Goal: Information Seeking & Learning: Check status

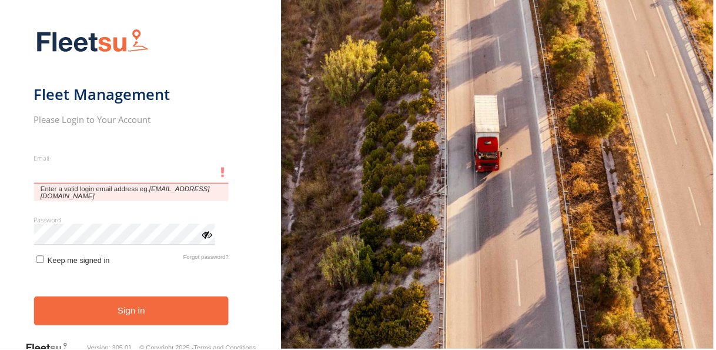
type input "**********"
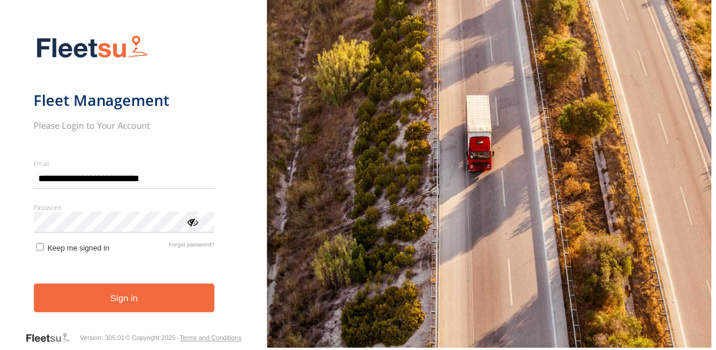
click at [159, 309] on button "Sign in" at bounding box center [125, 299] width 182 height 29
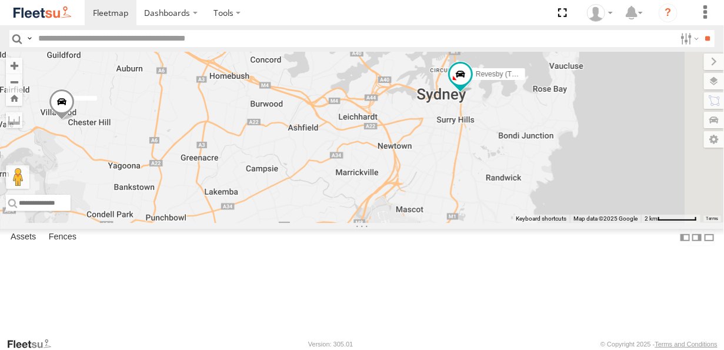
drag, startPoint x: 649, startPoint y: 216, endPoint x: 513, endPoint y: 209, distance: 136.6
click at [513, 209] on div "Rural (T08 - Matt) SPARE (T04) Revesby (T07 - Dave)" at bounding box center [362, 137] width 724 height 171
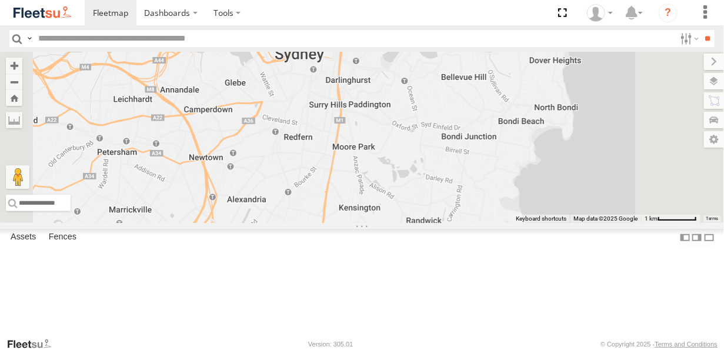
drag, startPoint x: 464, startPoint y: 245, endPoint x: 461, endPoint y: 165, distance: 80.0
click at [461, 165] on div "Rural (T08 - Matt) SPARE (T04) Revesby (T07 - Dave)" at bounding box center [362, 137] width 724 height 171
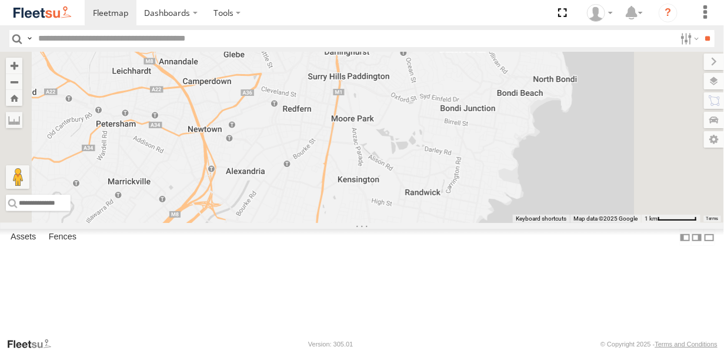
drag, startPoint x: 437, startPoint y: 239, endPoint x: 436, endPoint y: 227, distance: 11.8
click at [436, 223] on div "Rural (T08 - Matt) SPARE (T04) Revesby (T07 - Dave)" at bounding box center [362, 137] width 724 height 171
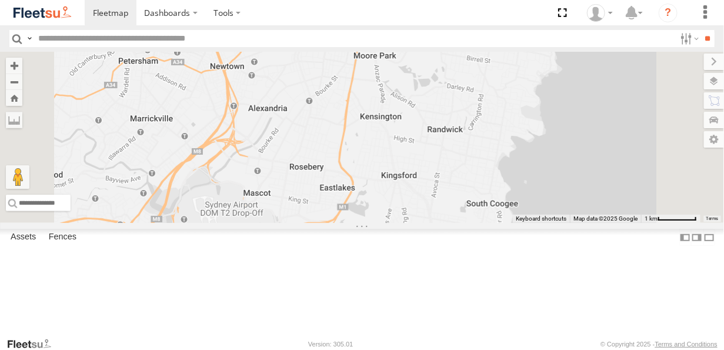
drag, startPoint x: 433, startPoint y: 216, endPoint x: 453, endPoint y: 157, distance: 62.1
click at [452, 161] on div "Rural (T08 - Matt) SPARE (T04) Revesby (T07 - Dave)" at bounding box center [362, 137] width 724 height 171
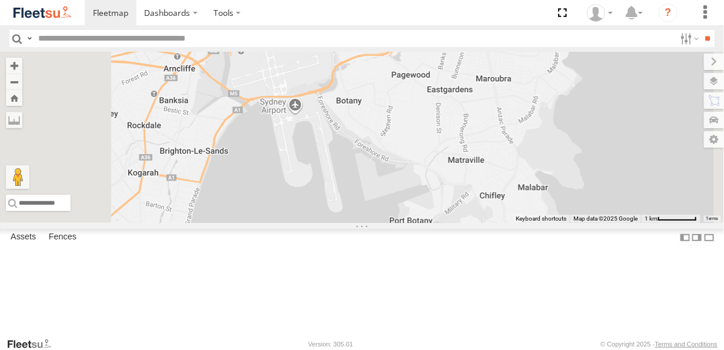
drag, startPoint x: 442, startPoint y: 224, endPoint x: 446, endPoint y: 197, distance: 27.4
click at [446, 197] on div "Rural (T08 - Matt) SPARE (T04) Revesby (T07 - Dave)" at bounding box center [362, 137] width 724 height 171
drag, startPoint x: 439, startPoint y: 230, endPoint x: 488, endPoint y: 193, distance: 61.7
click at [488, 193] on div "Rural (T08 - Matt) SPARE (T04) Revesby (T07 - Dave)" at bounding box center [362, 137] width 724 height 171
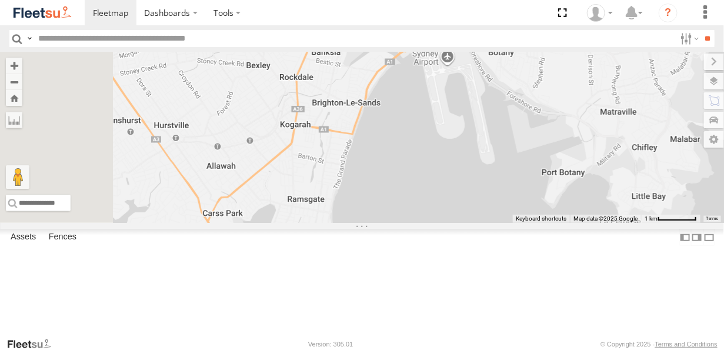
drag, startPoint x: 441, startPoint y: 211, endPoint x: 539, endPoint y: 203, distance: 98.6
click at [539, 203] on div "Rural (T08 - Matt) SPARE (T04) Revesby (T07 - Dave)" at bounding box center [362, 137] width 724 height 171
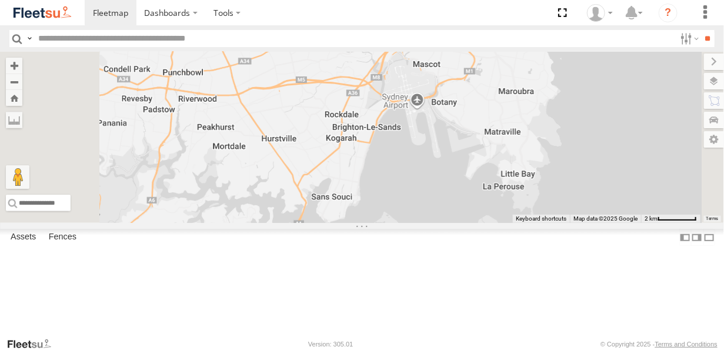
drag, startPoint x: 560, startPoint y: 163, endPoint x: 471, endPoint y: 256, distance: 128.5
click at [471, 223] on div "Rural (T08 - Matt) SPARE (T04) Revesby (T07 - Dave)" at bounding box center [362, 137] width 724 height 171
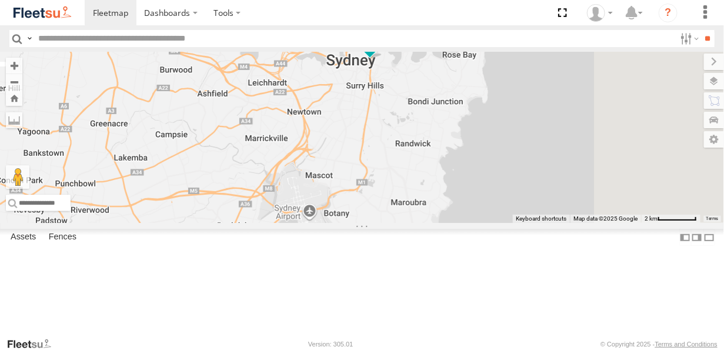
drag, startPoint x: 511, startPoint y: 175, endPoint x: 473, endPoint y: 229, distance: 66.7
click at [473, 223] on div "Rural (T08 - Matt) SPARE (T04) Revesby (T07 - Dave)" at bounding box center [362, 137] width 724 height 171
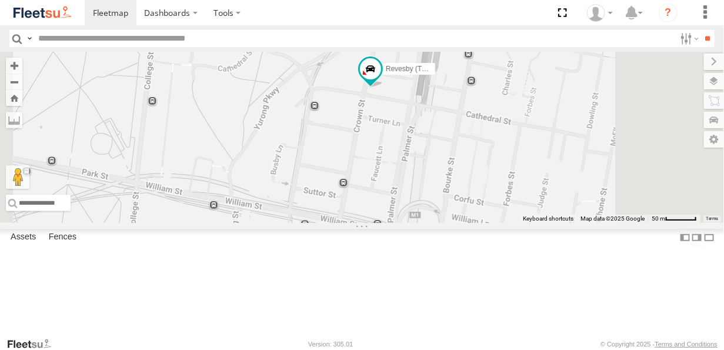
drag, startPoint x: 508, startPoint y: 125, endPoint x: 439, endPoint y: 259, distance: 151.0
click at [439, 223] on div "Rural (T08 - Matt) SPARE (T04) Revesby (T07 - Dave)" at bounding box center [362, 137] width 724 height 171
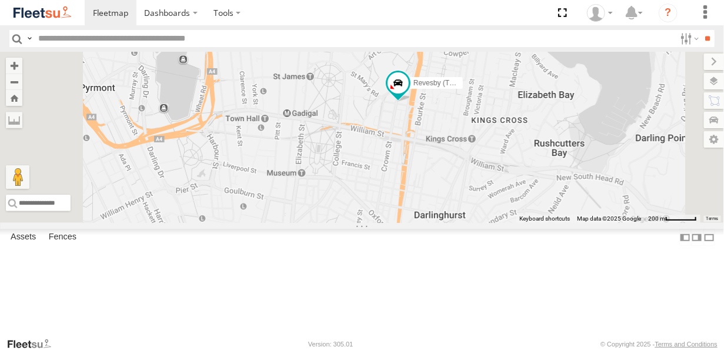
drag, startPoint x: 496, startPoint y: 256, endPoint x: 525, endPoint y: 155, distance: 105.3
click at [525, 155] on div "Rural (T08 - Matt) SPARE (T04) Revesby (T07 - Dave)" at bounding box center [362, 137] width 724 height 171
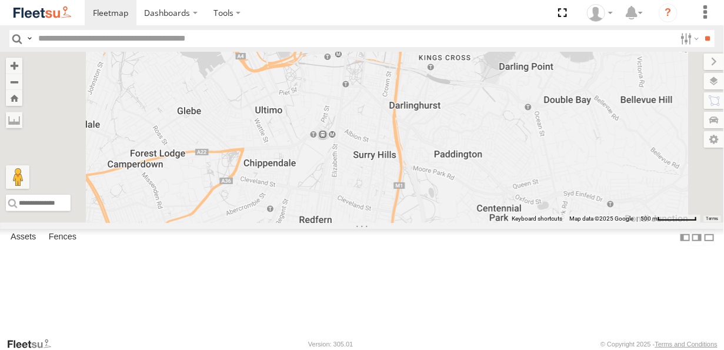
drag, startPoint x: 525, startPoint y: 156, endPoint x: 529, endPoint y: 129, distance: 27.5
click at [529, 129] on div "Rural (T08 - Matt) SPARE (T04) Revesby (T07 - Dave)" at bounding box center [362, 137] width 724 height 171
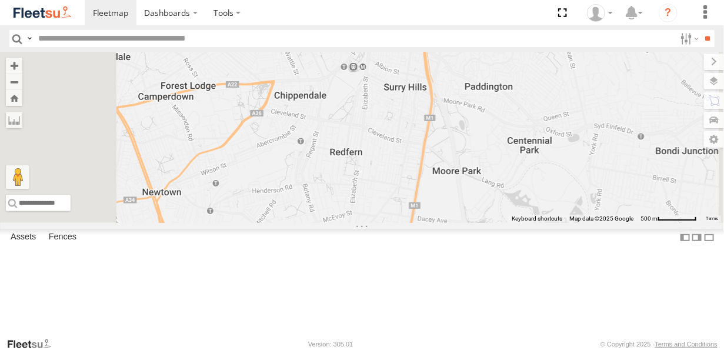
drag, startPoint x: 491, startPoint y: 241, endPoint x: 523, endPoint y: 183, distance: 66.6
click at [526, 178] on div "Rural (T08 - Matt) SPARE (T04) Revesby (T07 - Dave)" at bounding box center [362, 137] width 724 height 171
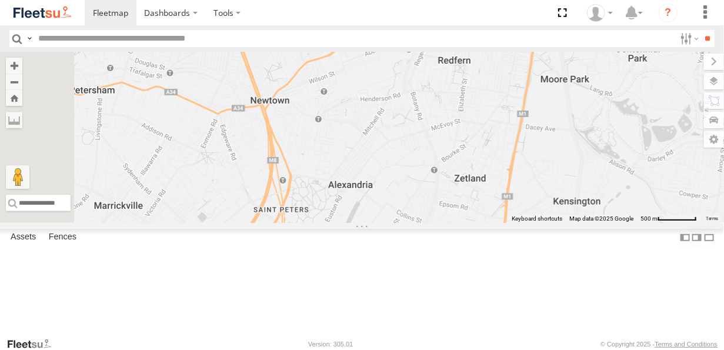
drag, startPoint x: 507, startPoint y: 203, endPoint x: 610, endPoint y: 155, distance: 113.9
click at [610, 155] on div "Rural (T08 - Matt) SPARE (T04) Revesby (T07 - Dave)" at bounding box center [362, 137] width 724 height 171
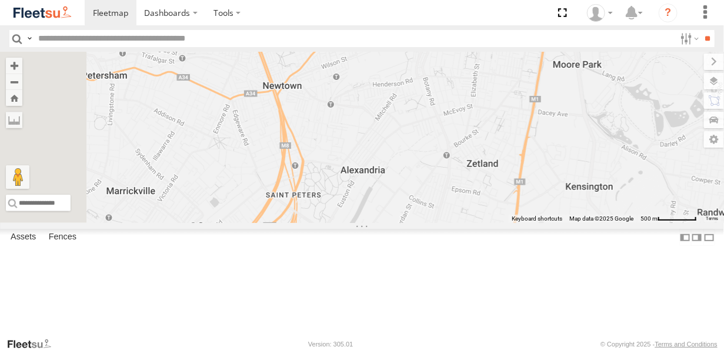
drag, startPoint x: 572, startPoint y: 151, endPoint x: 480, endPoint y: 242, distance: 130.2
click at [483, 223] on div "Rural (T08 - Matt) SPARE (T04) Revesby (T07 - Dave)" at bounding box center [362, 137] width 724 height 171
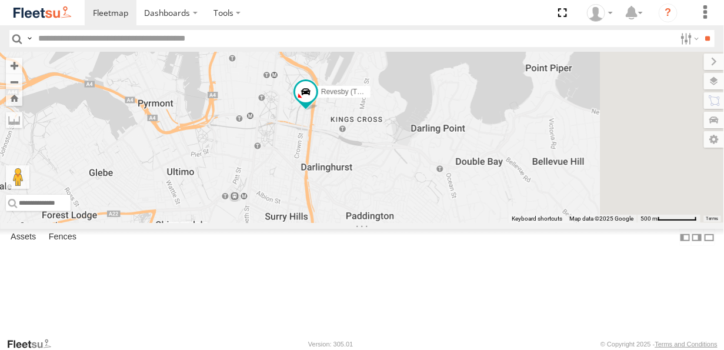
drag, startPoint x: 521, startPoint y: 147, endPoint x: 489, endPoint y: 195, distance: 57.6
click at [490, 196] on div "Rural (T08 - Matt) SPARE (T04) Revesby (T07 - Dave)" at bounding box center [362, 137] width 724 height 171
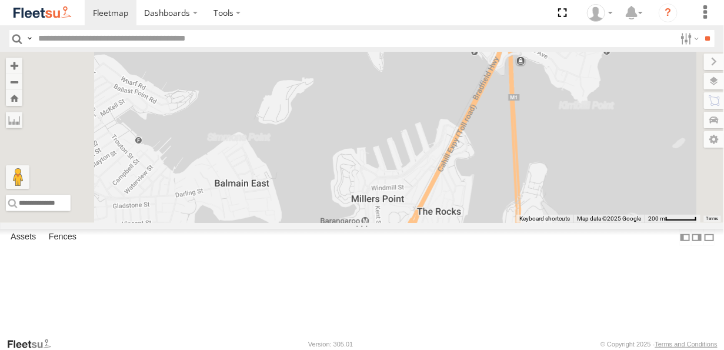
drag, startPoint x: 585, startPoint y: 243, endPoint x: 572, endPoint y: 54, distance: 189.8
click at [575, 67] on div "Rural (T08 - Matt) SPARE (T04)" at bounding box center [362, 137] width 724 height 171
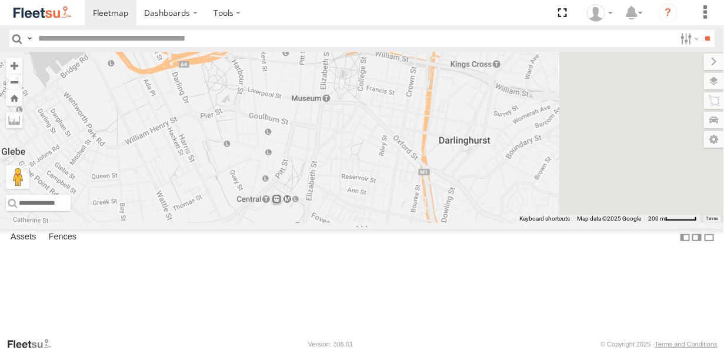
drag, startPoint x: 556, startPoint y: 192, endPoint x: 370, endPoint y: 211, distance: 187.4
click at [371, 207] on div "Rural (T08 - Matt) SPARE (T04)" at bounding box center [362, 137] width 724 height 171
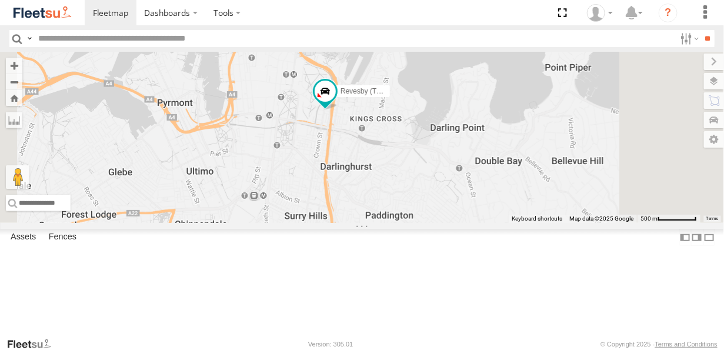
drag, startPoint x: 490, startPoint y: 134, endPoint x: 471, endPoint y: 175, distance: 44.7
click at [471, 175] on div "Rural (T08 - Matt) SPARE (T04) Revesby (T07 - Dave)" at bounding box center [362, 137] width 724 height 171
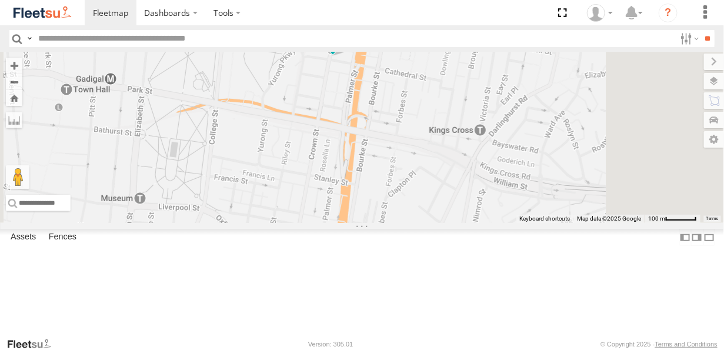
drag, startPoint x: 487, startPoint y: 212, endPoint x: 478, endPoint y: 149, distance: 63.5
click at [479, 149] on div "Rural (T08 - Matt) SPARE (T04) Revesby (T07 - Dave)" at bounding box center [362, 137] width 724 height 171
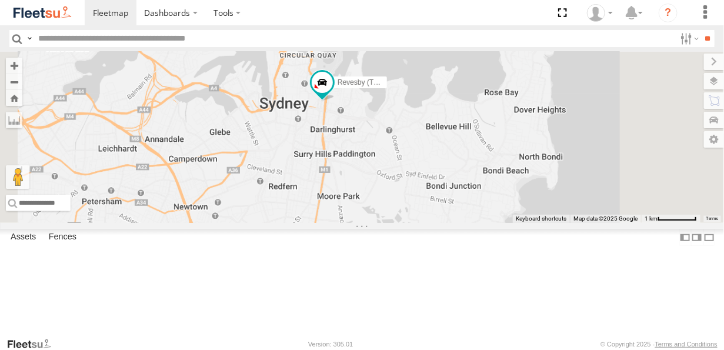
drag, startPoint x: 486, startPoint y: 248, endPoint x: 472, endPoint y: 188, distance: 62.3
click at [472, 191] on div "Rural (T08 - Matt) SPARE (T04) Revesby (T07 - Dave)" at bounding box center [362, 137] width 724 height 171
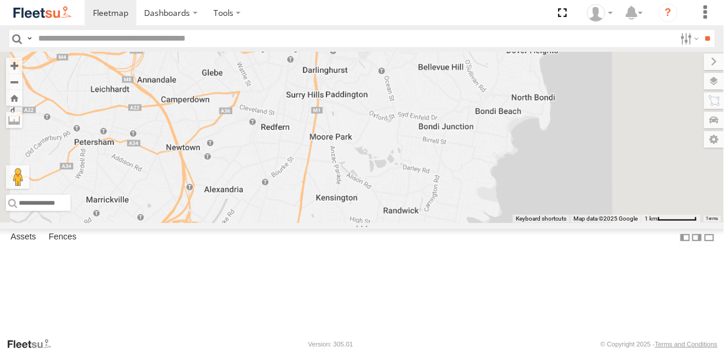
drag, startPoint x: 468, startPoint y: 233, endPoint x: 464, endPoint y: 188, distance: 45.4
click at [464, 188] on div "Rural (T08 - Matt) SPARE (T04) Revesby (T07 - Dave)" at bounding box center [362, 137] width 724 height 171
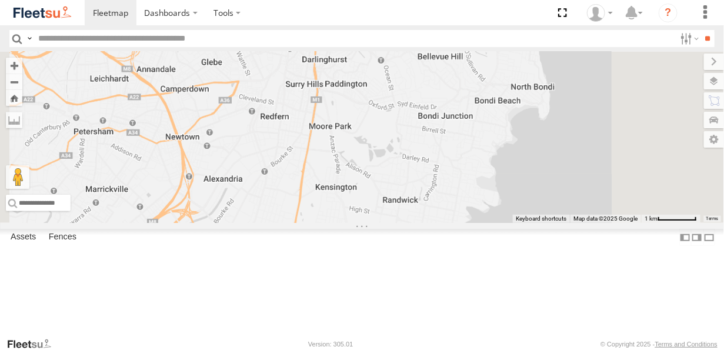
drag, startPoint x: 500, startPoint y: 241, endPoint x: 512, endPoint y: 164, distance: 77.4
click at [512, 165] on div "Rural (T08 - Matt) SPARE (T04) Revesby (T07 - Dave)" at bounding box center [362, 137] width 724 height 171
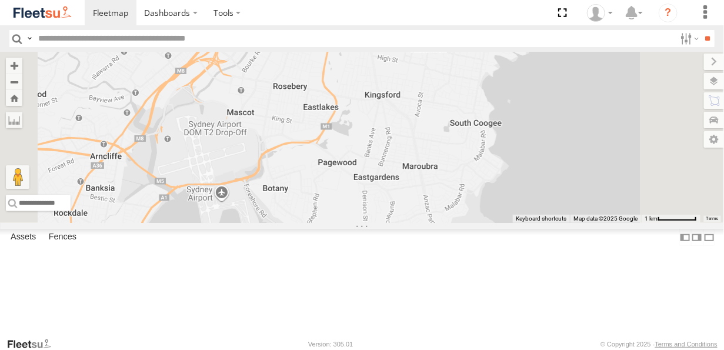
drag, startPoint x: 470, startPoint y: 228, endPoint x: 502, endPoint y: 182, distance: 56.6
click at [502, 182] on div "Rural (T08 - Matt) SPARE (T04) Revesby (T07 - Dave)" at bounding box center [362, 137] width 724 height 171
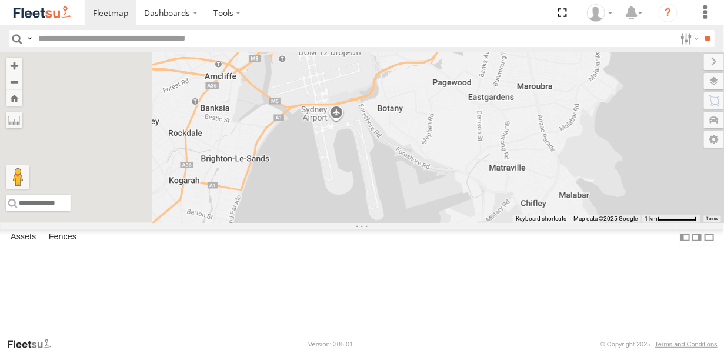
drag, startPoint x: 456, startPoint y: 200, endPoint x: 549, endPoint y: 163, distance: 100.4
click at [549, 163] on div "Rural (T08 - Matt) SPARE (T04) Revesby (T07 - Dave)" at bounding box center [362, 137] width 724 height 171
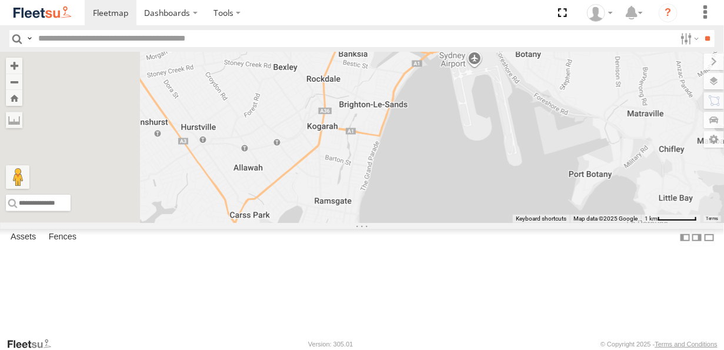
drag, startPoint x: 438, startPoint y: 185, endPoint x: 500, endPoint y: 161, distance: 66.8
click at [500, 161] on div "Rural (T08 - Matt) SPARE (T04) Revesby (T07 - Dave)" at bounding box center [362, 137] width 724 height 171
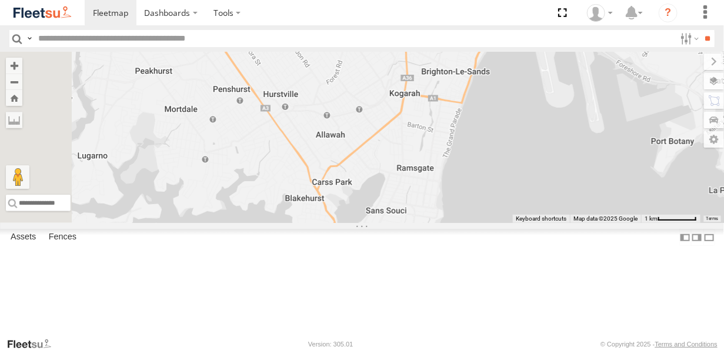
drag, startPoint x: 458, startPoint y: 178, endPoint x: 491, endPoint y: 141, distance: 49.1
click at [493, 146] on div "Rural (T08 - Matt) SPARE (T04) Revesby (T07 - Dave)" at bounding box center [362, 137] width 724 height 171
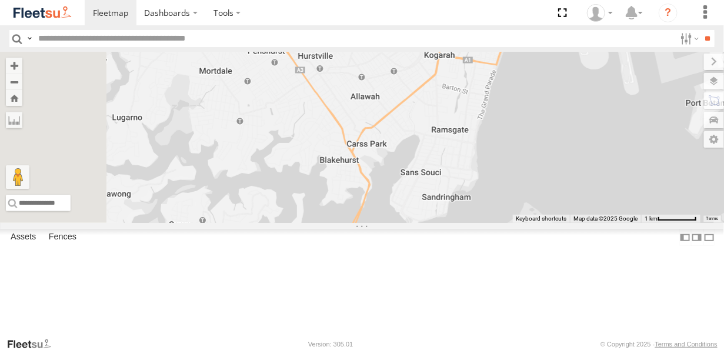
drag, startPoint x: 470, startPoint y: 189, endPoint x: 498, endPoint y: 140, distance: 56.6
click at [498, 140] on div "Rural (T08 - Matt) SPARE (T04) Revesby (T07 - Dave)" at bounding box center [362, 137] width 724 height 171
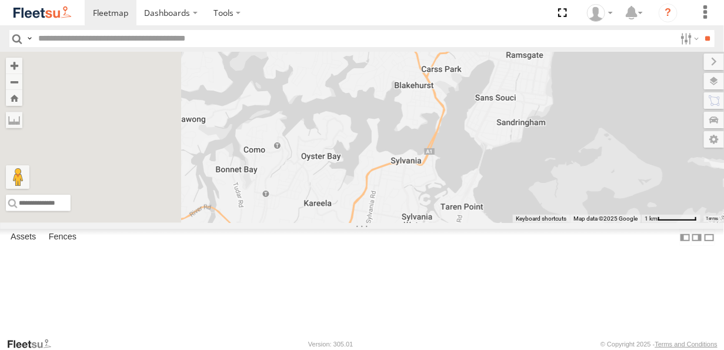
drag, startPoint x: 462, startPoint y: 211, endPoint x: 513, endPoint y: 181, distance: 60.1
click at [513, 181] on div "Rural (T08 - Matt) SPARE (T04) Revesby (T07 - Dave)" at bounding box center [362, 137] width 724 height 171
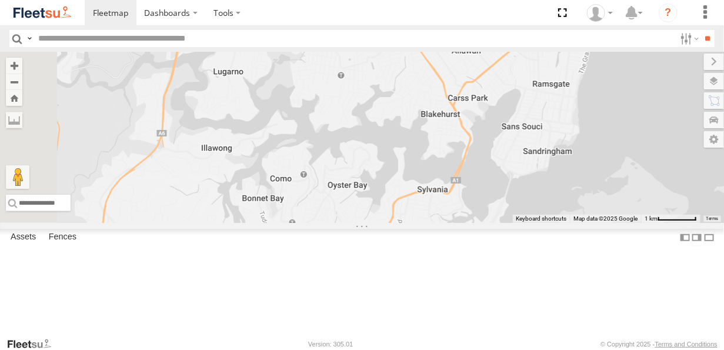
drag, startPoint x: 495, startPoint y: 143, endPoint x: 516, endPoint y: 165, distance: 30.4
click at [518, 177] on div "Rural (T08 - Matt) SPARE (T04) Revesby (T07 - Dave)" at bounding box center [362, 137] width 724 height 171
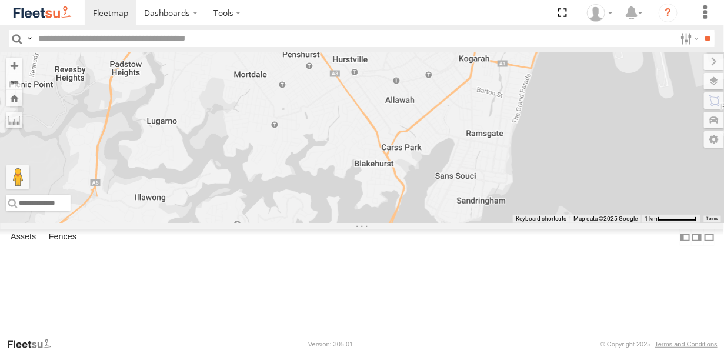
drag, startPoint x: 510, startPoint y: 143, endPoint x: 436, endPoint y: 198, distance: 91.7
click at [436, 198] on div "Rural (T08 - Matt) SPARE (T04) Revesby (T07 - Dave)" at bounding box center [362, 137] width 724 height 171
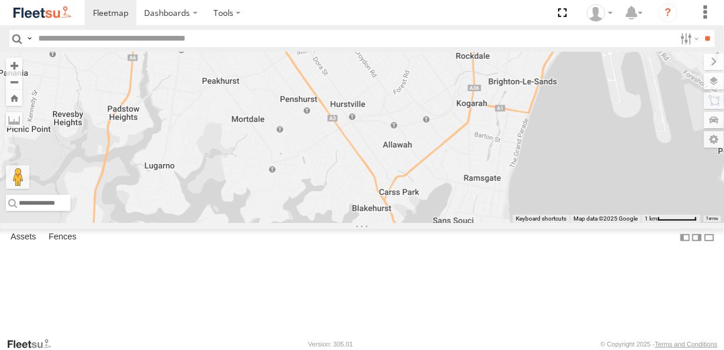
drag, startPoint x: 453, startPoint y: 186, endPoint x: 522, endPoint y: 213, distance: 73.9
click at [524, 217] on div "Rural (T08 - Matt) SPARE (T04) Revesby (T07 - Dave)" at bounding box center [362, 137] width 724 height 171
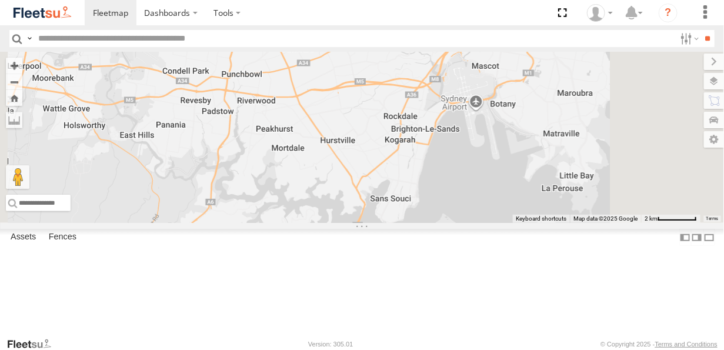
drag, startPoint x: 540, startPoint y: 183, endPoint x: 442, endPoint y: 201, distance: 99.3
click at [442, 201] on div "Rural (T08 - Matt) SPARE (T04) Revesby (T07 - Dave)" at bounding box center [362, 137] width 724 height 171
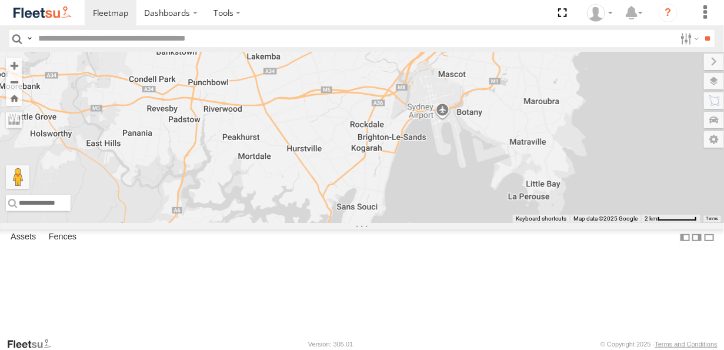
drag, startPoint x: 600, startPoint y: 144, endPoint x: 498, endPoint y: 213, distance: 123.3
click at [502, 211] on div "Rural (T08 - Matt) SPARE (T04) Revesby (T07 - Dave)" at bounding box center [362, 137] width 724 height 171
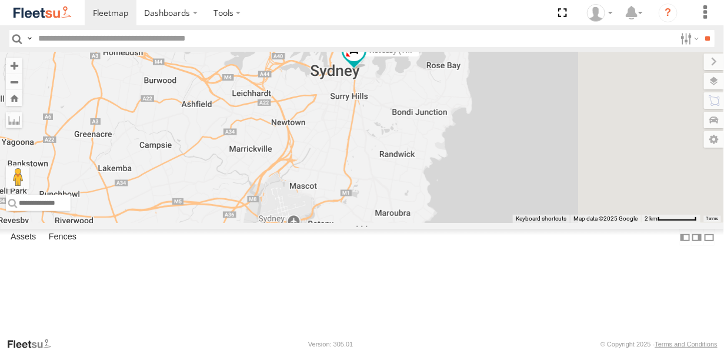
drag, startPoint x: 499, startPoint y: 170, endPoint x: 479, endPoint y: 186, distance: 25.1
click at [479, 186] on div "Rural (T08 - Matt) SPARE (T04) Revesby (T07 - Dave)" at bounding box center [362, 137] width 724 height 171
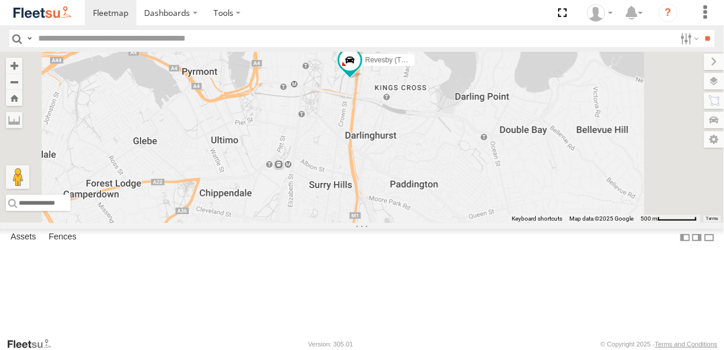
drag, startPoint x: 555, startPoint y: 106, endPoint x: 460, endPoint y: 149, distance: 104.0
click at [460, 148] on div "Rural (T08 - Matt) SPARE (T04) Revesby (T07 - Dave)" at bounding box center [362, 137] width 724 height 171
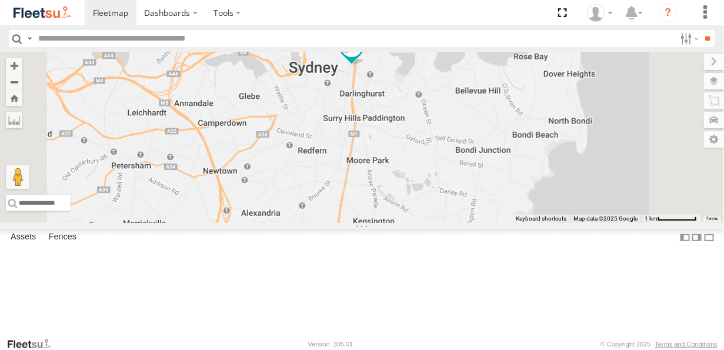
drag, startPoint x: 437, startPoint y: 230, endPoint x: 463, endPoint y: 200, distance: 40.0
click at [476, 171] on div "Rural (T08 - Matt) SPARE (T04) Revesby (T07 - Dave)" at bounding box center [362, 137] width 724 height 171
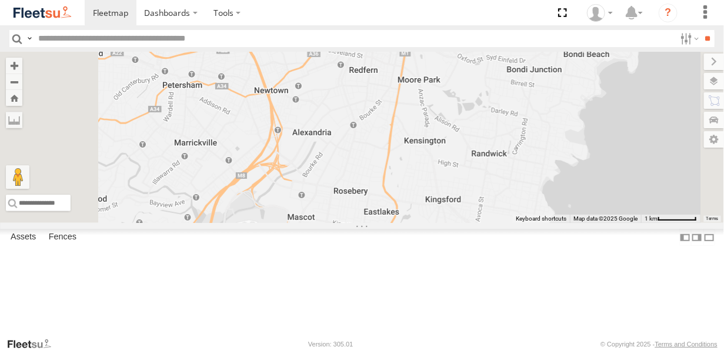
drag, startPoint x: 448, startPoint y: 232, endPoint x: 475, endPoint y: 184, distance: 55.6
click at [474, 186] on div "Rural (T08 - Matt) SPARE (T04) Revesby (T07 - Dave)" at bounding box center [362, 137] width 724 height 171
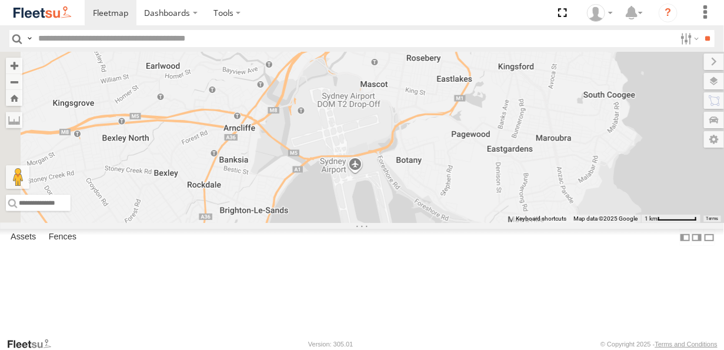
drag, startPoint x: 461, startPoint y: 218, endPoint x: 486, endPoint y: 175, distance: 49.5
click at [486, 175] on div "Rural (T08 - Matt) SPARE (T04) Revesby (T07 - Dave)" at bounding box center [362, 137] width 724 height 171
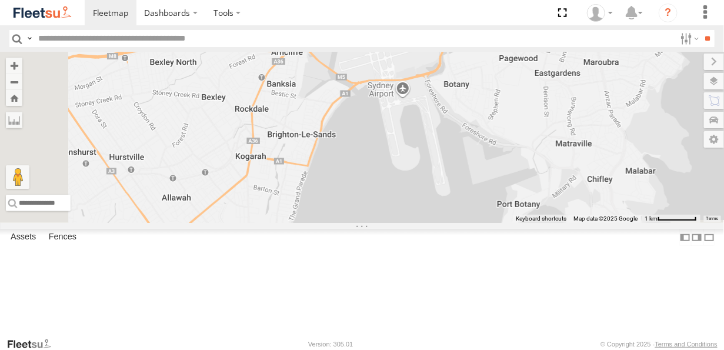
drag, startPoint x: 455, startPoint y: 206, endPoint x: 522, endPoint y: 195, distance: 68.0
click at [502, 199] on div "Rural (T08 - Matt) SPARE (T04) Revesby (T07 - Dave)" at bounding box center [362, 137] width 724 height 171
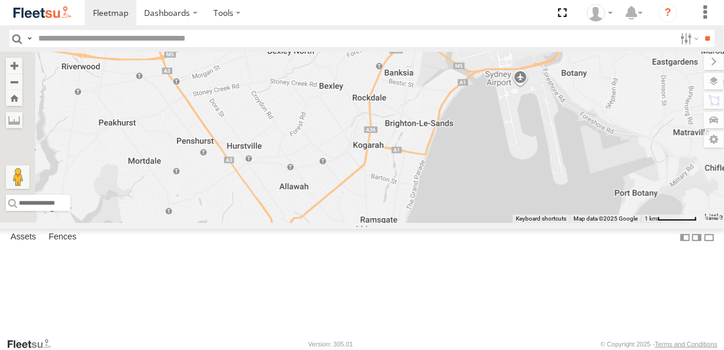
drag, startPoint x: 453, startPoint y: 204, endPoint x: 476, endPoint y: 195, distance: 25.1
click at [463, 202] on div "Rural (T08 - Matt) SPARE (T04) Revesby (T07 - Dave)" at bounding box center [362, 137] width 724 height 171
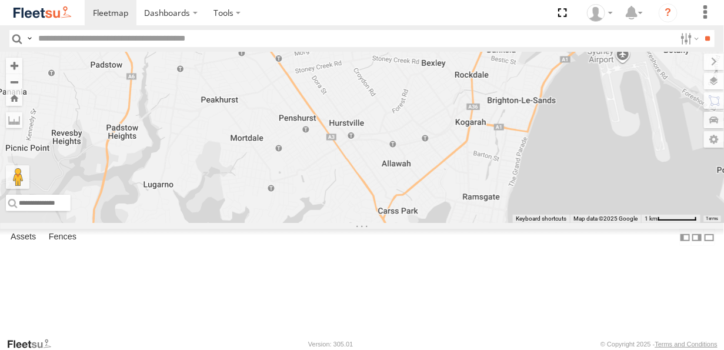
drag, startPoint x: 451, startPoint y: 191, endPoint x: 545, endPoint y: 170, distance: 95.7
click at [545, 170] on div "Rural (T08 - Matt) SPARE (T04) Revesby (T07 - Dave)" at bounding box center [362, 137] width 724 height 171
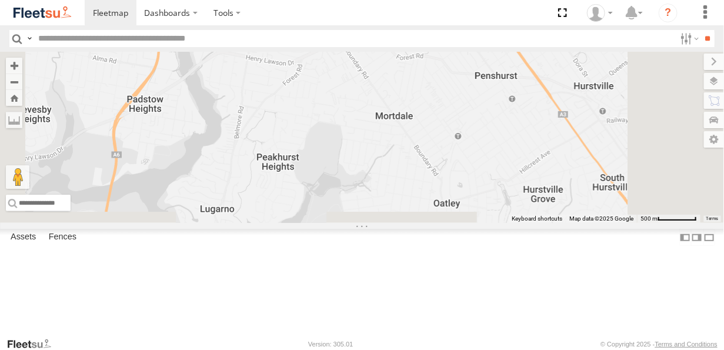
drag, startPoint x: 385, startPoint y: 182, endPoint x: 403, endPoint y: 121, distance: 64.4
click at [403, 121] on div "Rural (T08 - Matt) SPARE (T04) Revesby (T07 - Dave)" at bounding box center [362, 137] width 724 height 171
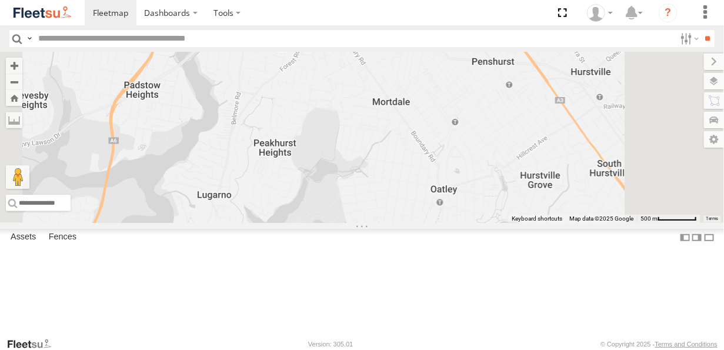
drag, startPoint x: 383, startPoint y: 218, endPoint x: 380, endPoint y: 230, distance: 12.3
click at [380, 223] on div "Rural (T08 - Matt) SPARE (T04) Revesby (T07 - Dave)" at bounding box center [362, 137] width 724 height 171
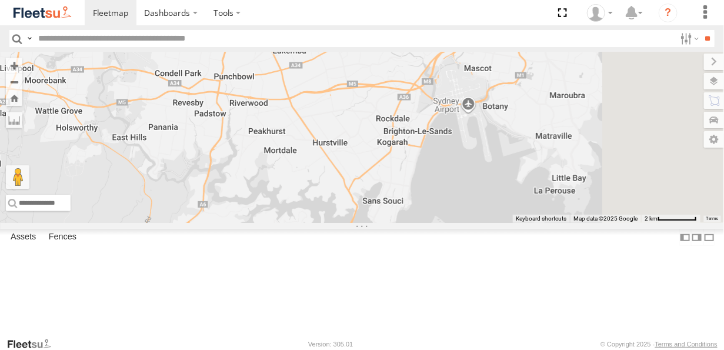
drag, startPoint x: 373, startPoint y: 182, endPoint x: 363, endPoint y: 209, distance: 28.3
click at [363, 211] on div "Rural (T08 - Matt) SPARE (T04) Revesby (T07 - Dave)" at bounding box center [362, 137] width 724 height 171
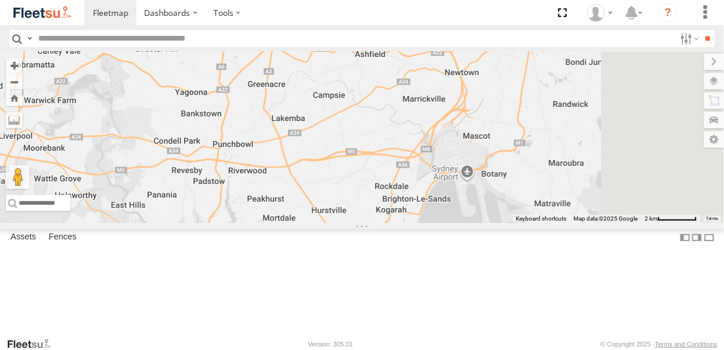
drag, startPoint x: 392, startPoint y: 202, endPoint x: 402, endPoint y: 222, distance: 23.1
click at [402, 222] on div "Rural (T08 - Matt) SPARE (T04) Revesby (T07 - Dave)" at bounding box center [362, 137] width 724 height 171
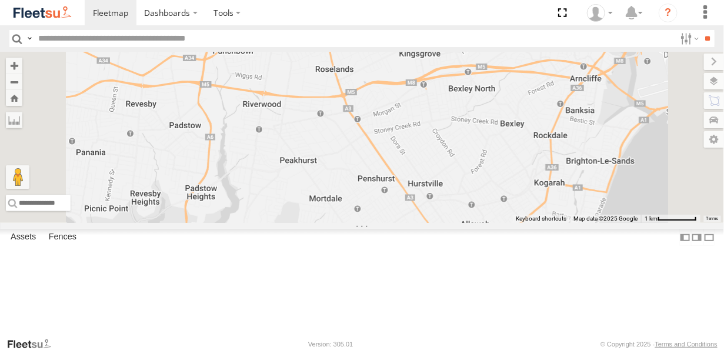
drag, startPoint x: 400, startPoint y: 221, endPoint x: 411, endPoint y: 193, distance: 29.8
click at [406, 198] on div "Rural (T08 - Matt) SPARE (T04) Revesby (T07 - Dave)" at bounding box center [362, 137] width 724 height 171
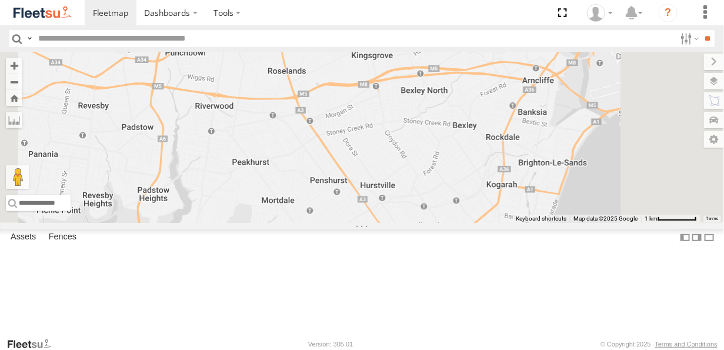
drag, startPoint x: 470, startPoint y: 178, endPoint x: 410, endPoint y: 212, distance: 68.5
click at [410, 212] on div "Rural (T08 - Matt) SPARE (T04) Revesby (T07 - Dave)" at bounding box center [362, 137] width 724 height 171
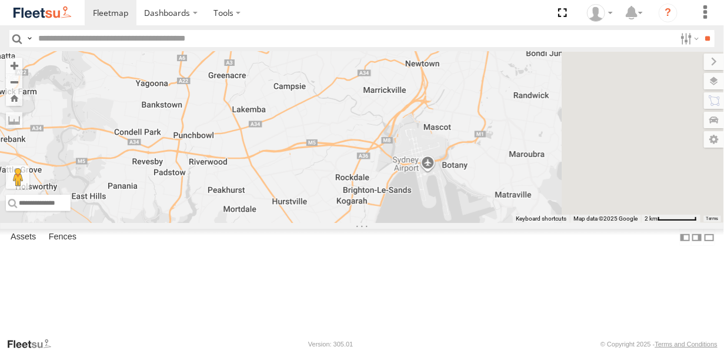
drag, startPoint x: 512, startPoint y: 143, endPoint x: 390, endPoint y: 201, distance: 134.2
click at [395, 200] on div "Rural (T08 - Matt) SPARE (T04) Revesby (T07 - Dave)" at bounding box center [362, 137] width 724 height 171
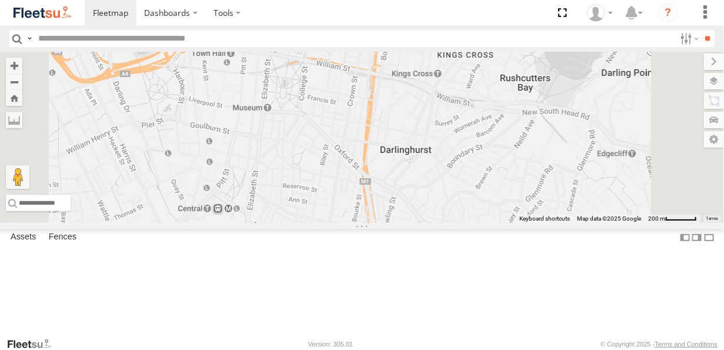
drag, startPoint x: 533, startPoint y: 72, endPoint x: 515, endPoint y: 121, distance: 52.7
click at [515, 121] on div "Rural (T08 - Matt) SPARE (T04) Revesby (T07 - Dave)" at bounding box center [362, 137] width 724 height 171
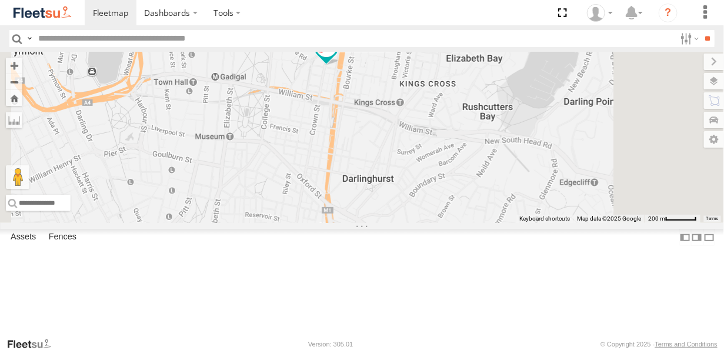
drag, startPoint x: 515, startPoint y: 120, endPoint x: 467, endPoint y: 161, distance: 62.6
click at [467, 161] on div "Rural (T08 - Matt) SPARE (T04) Revesby (T07 - Dave)" at bounding box center [362, 137] width 724 height 171
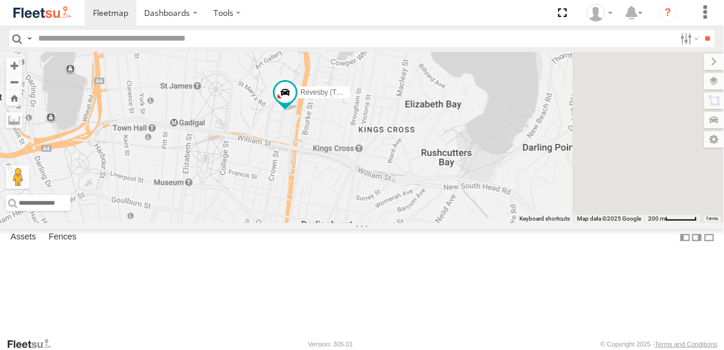
drag, startPoint x: 462, startPoint y: 146, endPoint x: 432, endPoint y: 181, distance: 45.9
click at [432, 181] on div "Rural (T08 - Matt) SPARE (T04) Revesby (T07 - Dave)" at bounding box center [362, 137] width 724 height 171
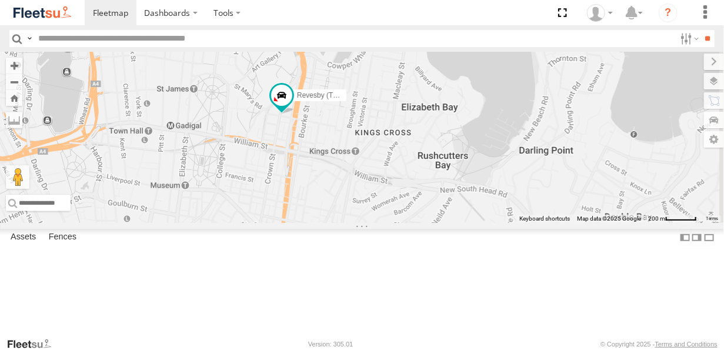
drag, startPoint x: 409, startPoint y: 167, endPoint x: 385, endPoint y: 171, distance: 24.5
click at [385, 171] on div "Rural (T08 - Matt) SPARE (T04) Revesby (T07 - Dave)" at bounding box center [362, 137] width 724 height 171
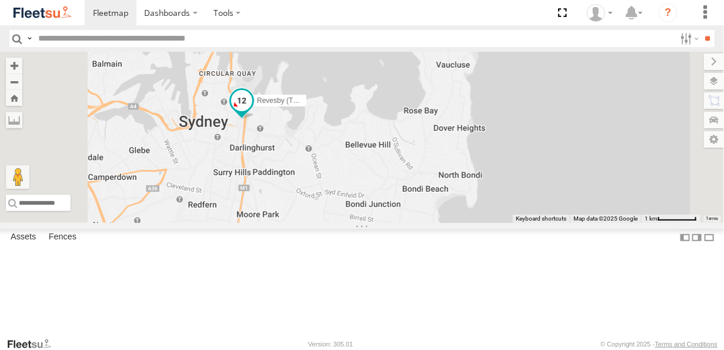
click at [252, 111] on span at bounding box center [241, 99] width 21 height 21
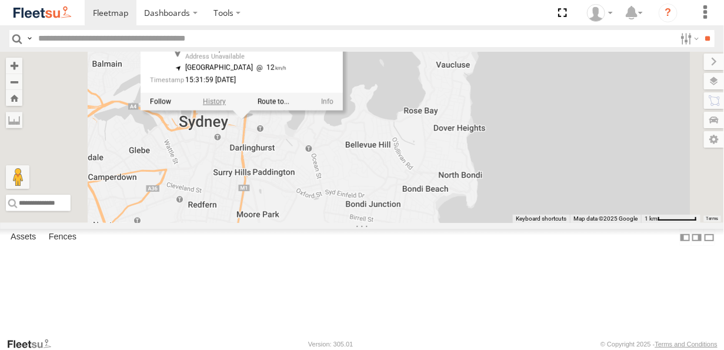
click at [226, 105] on label at bounding box center [214, 101] width 23 height 8
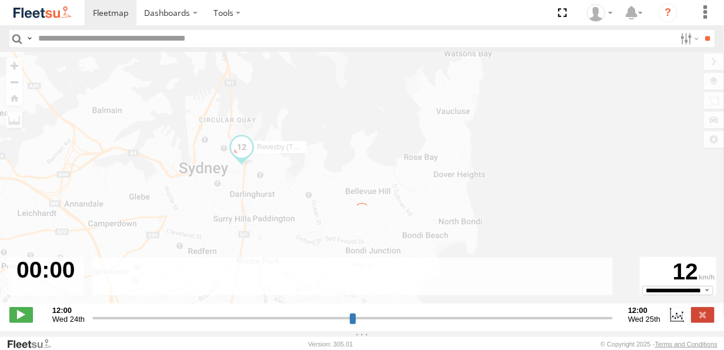
type input "**********"
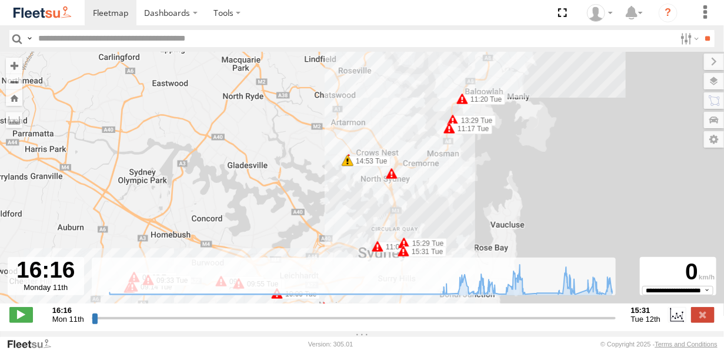
drag, startPoint x: 365, startPoint y: 163, endPoint x: 346, endPoint y: 182, distance: 26.6
click at [346, 182] on div "Revesby (T07 - Dave) 09:02 Tue 09:14 Tue 09:25 Tue 09:33 Tue 09:41 Tue 09:53 Tu…" at bounding box center [362, 184] width 724 height 264
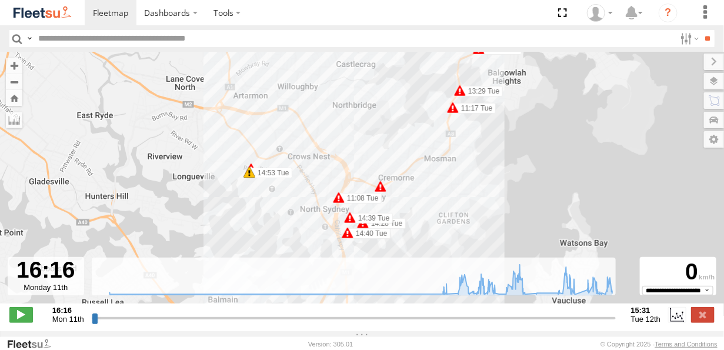
drag, startPoint x: 278, startPoint y: 182, endPoint x: 292, endPoint y: 150, distance: 35.1
click at [292, 150] on div "Revesby (T07 - Dave) 09:02 Tue 09:14 Tue 09:25 Tue 09:33 Tue 09:41 Tue 09:53 Tu…" at bounding box center [362, 184] width 724 height 264
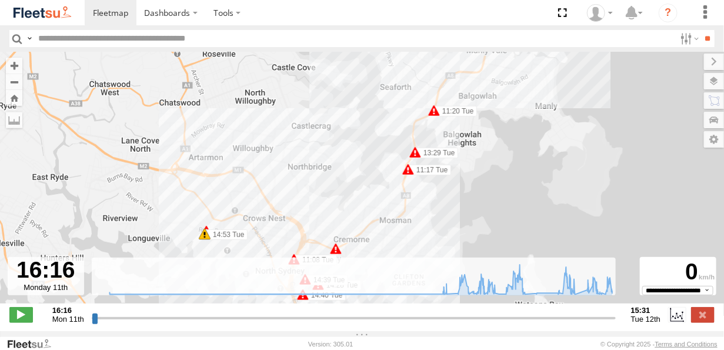
drag, startPoint x: 443, startPoint y: 138, endPoint x: 364, endPoint y: 208, distance: 105.8
click at [364, 208] on div "Revesby (T07 - Dave) 09:02 Tue 09:14 Tue 09:25 Tue 09:33 Tue 09:41 Tue 09:53 Tu…" at bounding box center [362, 184] width 724 height 264
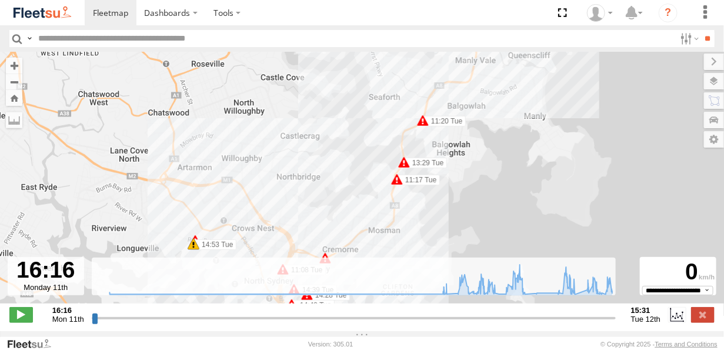
drag, startPoint x: 398, startPoint y: 156, endPoint x: 353, endPoint y: 219, distance: 77.2
click at [353, 218] on div "Revesby (T07 - Dave) 09:02 Tue 09:14 Tue 09:25 Tue 09:33 Tue 09:41 Tue 09:53 Tu…" at bounding box center [362, 184] width 724 height 264
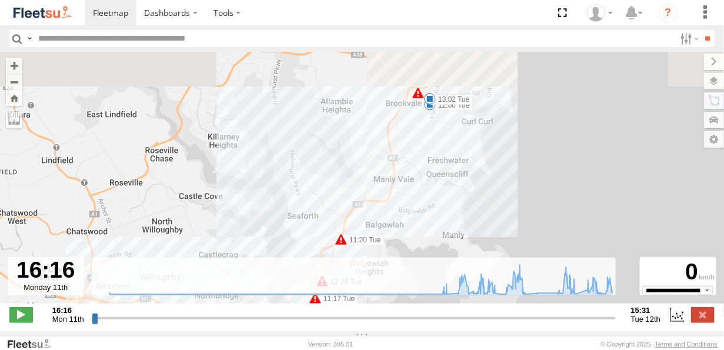
drag, startPoint x: 366, startPoint y: 179, endPoint x: 332, endPoint y: 235, distance: 65.0
click at [332, 235] on div "Revesby (T07 - Dave) 09:02 Tue 09:14 Tue 09:25 Tue 09:33 Tue 09:41 Tue 09:53 Tu…" at bounding box center [362, 184] width 724 height 264
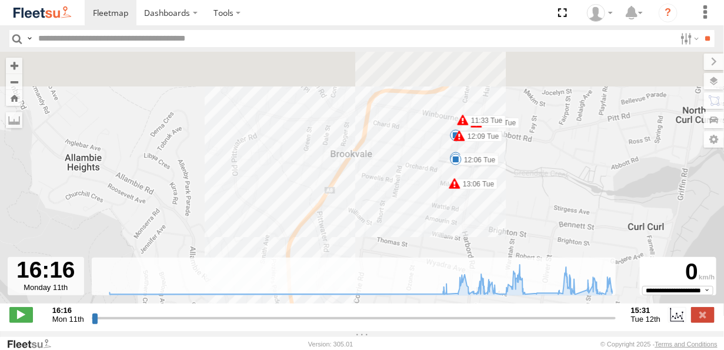
drag, startPoint x: 421, startPoint y: 111, endPoint x: 393, endPoint y: 243, distance: 135.9
click at [393, 243] on div "Revesby (T07 - Dave) 09:02 Tue 09:14 Tue 09:25 Tue 09:33 Tue 09:41 Tue 09:53 Tu…" at bounding box center [362, 184] width 724 height 264
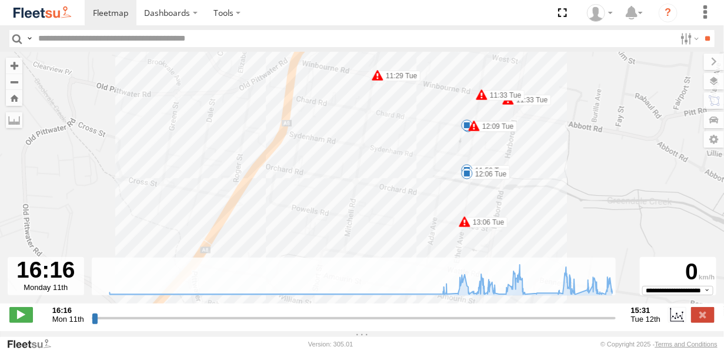
drag, startPoint x: 435, startPoint y: 163, endPoint x: 423, endPoint y: 199, distance: 37.2
click at [423, 199] on div "Revesby (T07 - Dave) 09:02 Tue 09:14 Tue 09:25 Tue 09:33 Tue 09:41 Tue 09:53 Tu…" at bounding box center [362, 184] width 724 height 264
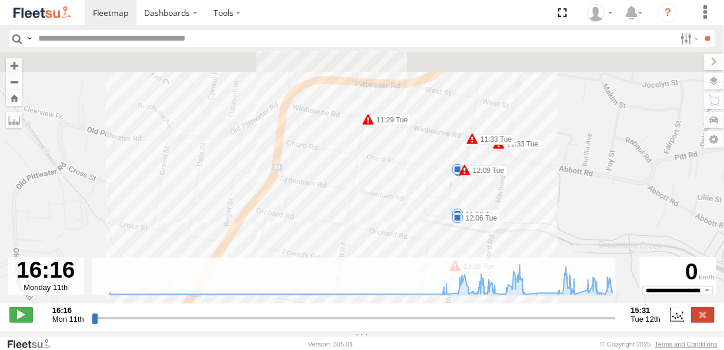
drag, startPoint x: 432, startPoint y: 146, endPoint x: 423, endPoint y: 187, distance: 41.5
click at [423, 187] on div "Revesby (T07 - Dave) 09:02 Tue 09:14 Tue 09:25 Tue 09:33 Tue 09:41 Tue 09:53 Tu…" at bounding box center [362, 184] width 724 height 264
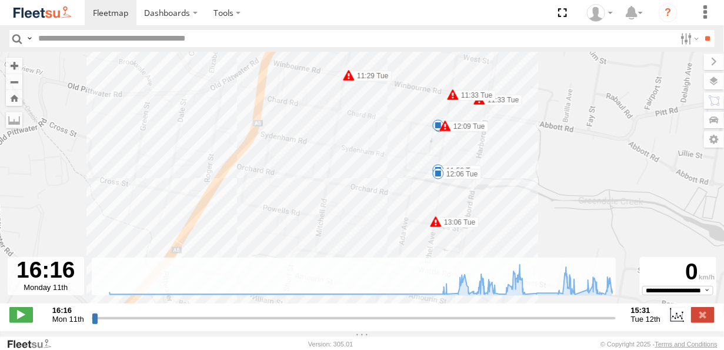
drag, startPoint x: 462, startPoint y: 169, endPoint x: 442, endPoint y: 116, distance: 56.6
click at [442, 120] on span at bounding box center [445, 126] width 12 height 12
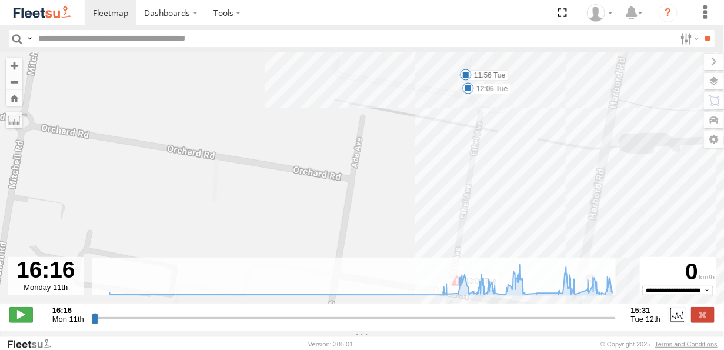
drag, startPoint x: 427, startPoint y: 168, endPoint x: 418, endPoint y: 122, distance: 47.3
click at [418, 122] on div "Revesby (T07 - Dave) 09:02 Tue 09:14 Tue 09:25 Tue 09:33 Tue 09:41 Tue 09:53 Tu…" at bounding box center [362, 184] width 724 height 264
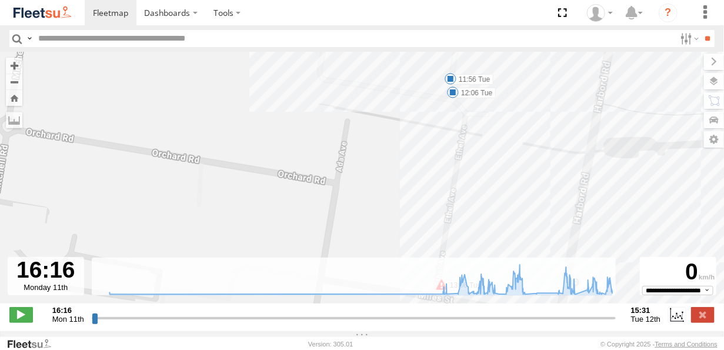
drag, startPoint x: 417, startPoint y: 129, endPoint x: 395, endPoint y: 232, distance: 105.2
click at [395, 233] on div "Revesby (T07 - Dave) 09:02 Tue 09:14 Tue 09:25 Tue 09:33 Tue 09:41 Tue 09:53 Tu…" at bounding box center [362, 184] width 724 height 264
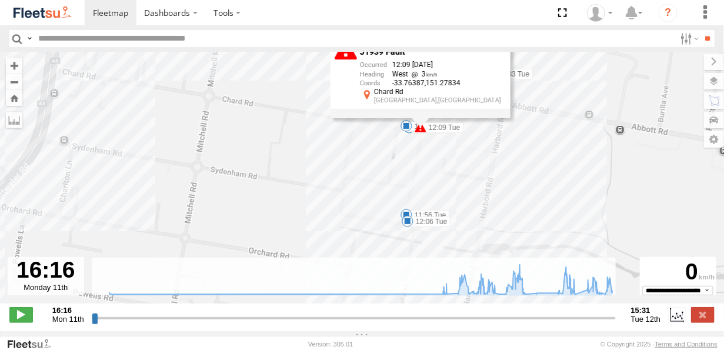
click at [462, 162] on div "Revesby (T07 - Dave) 09:02 Tue 09:14 Tue 09:25 Tue 09:33 Tue 09:41 Tue 09:53 Tu…" at bounding box center [362, 184] width 724 height 264
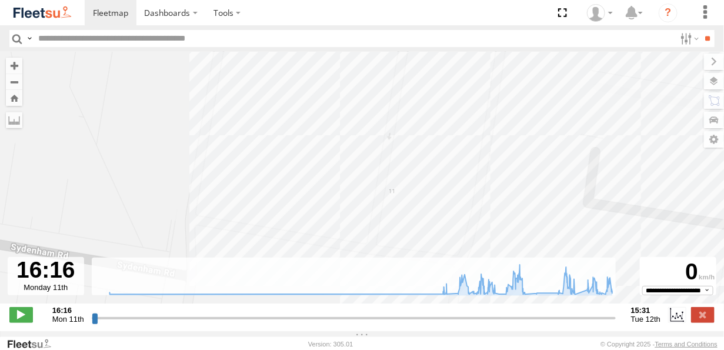
drag, startPoint x: 412, startPoint y: 116, endPoint x: 375, endPoint y: 256, distance: 145.5
click at [375, 256] on div "Revesby (T07 - Dave) 09:02 Tue 09:14 Tue 09:25 Tue 09:33 Tue 09:41 Tue 09:53 Tu…" at bounding box center [362, 184] width 724 height 264
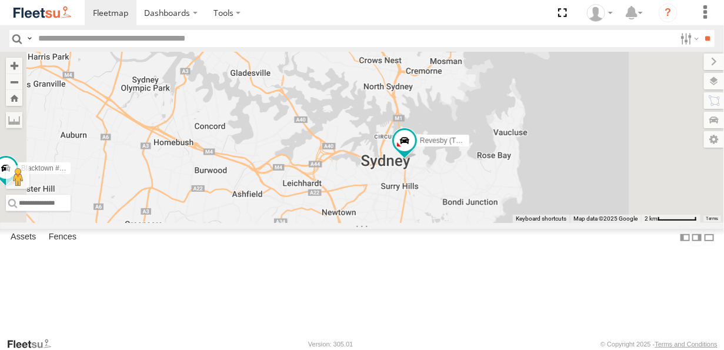
drag, startPoint x: 548, startPoint y: 239, endPoint x: 553, endPoint y: 206, distance: 32.7
click at [553, 206] on div "Rural (T08 - Matt) SPARE (T04) Brookvale (T10 - Gary) Blacktown #1 (T09 - Brian…" at bounding box center [362, 137] width 724 height 171
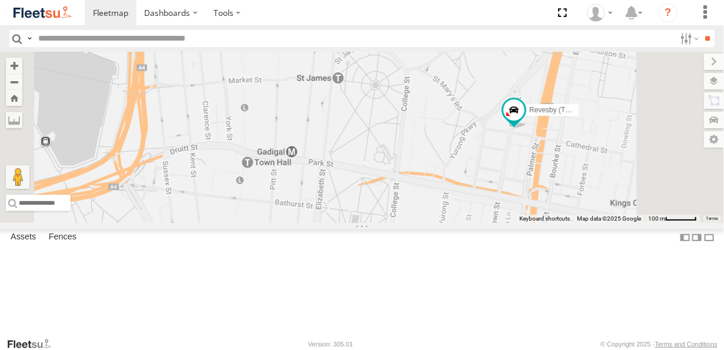
drag, startPoint x: 634, startPoint y: 221, endPoint x: 553, endPoint y: 165, distance: 98.9
click at [553, 165] on div "Rural (T08 - Matt) SPARE (T04) Brookvale (T10 - Gary) Blacktown #1 (T09 - Brian…" at bounding box center [362, 137] width 724 height 171
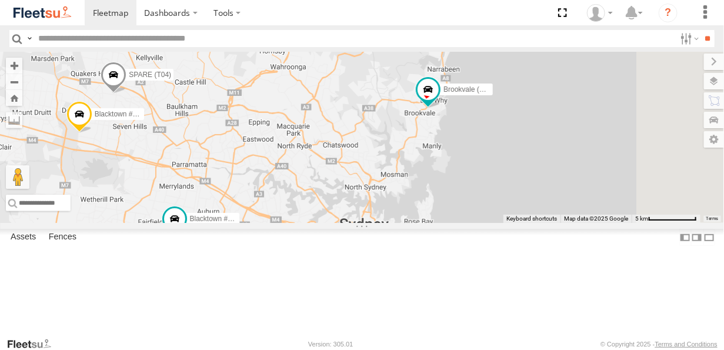
drag, startPoint x: 645, startPoint y: 222, endPoint x: 511, endPoint y: 215, distance: 134.3
click at [511, 215] on div "Rural (T08 - [PERSON_NAME]) Brookvale (T10 - [PERSON_NAME]) Blacktown #1 (T09 -…" at bounding box center [362, 137] width 724 height 171
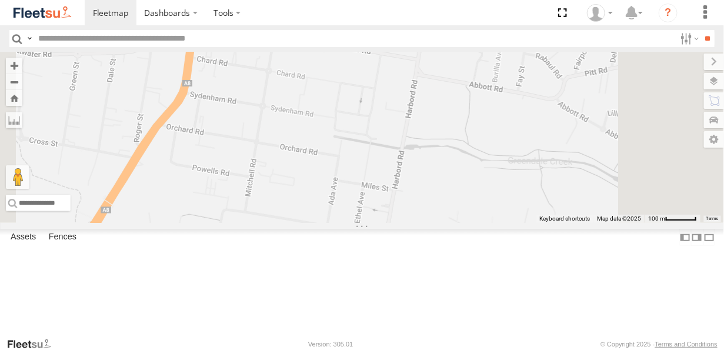
drag, startPoint x: 546, startPoint y: 121, endPoint x: 510, endPoint y: 146, distance: 43.4
click at [512, 144] on div "Rural (T08 - [PERSON_NAME]) Brookvale (T10 - [PERSON_NAME]) Blacktown #1 (T09 -…" at bounding box center [362, 137] width 724 height 171
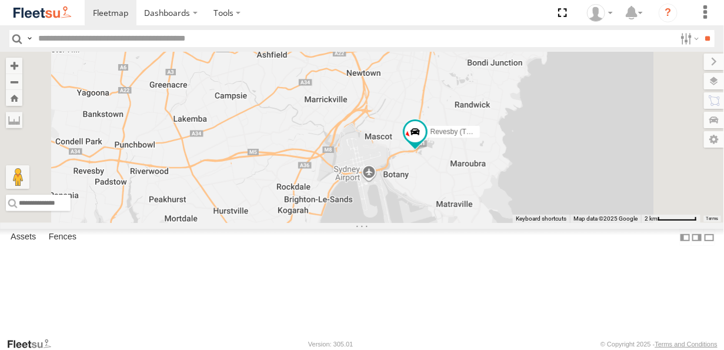
drag, startPoint x: 550, startPoint y: 227, endPoint x: 539, endPoint y: 219, distance: 13.1
click at [539, 219] on div "Brookvale (T10 - [PERSON_NAME]) Rural (T08 - [PERSON_NAME]) Revesby (T07 - [PER…" at bounding box center [362, 137] width 724 height 171
